Goal: Book appointment/travel/reservation

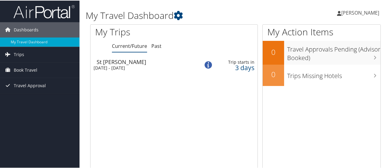
click at [186, 66] on div "[DATE] - [DATE]" at bounding box center [142, 68] width 97 height 6
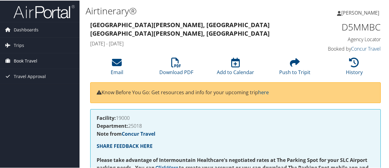
click at [35, 59] on span "Book Travel" at bounding box center [26, 60] width 24 height 15
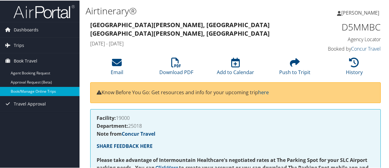
click at [35, 88] on link "Book/Manage Online Trips" at bounding box center [39, 91] width 79 height 9
